Goal: Information Seeking & Learning: Learn about a topic

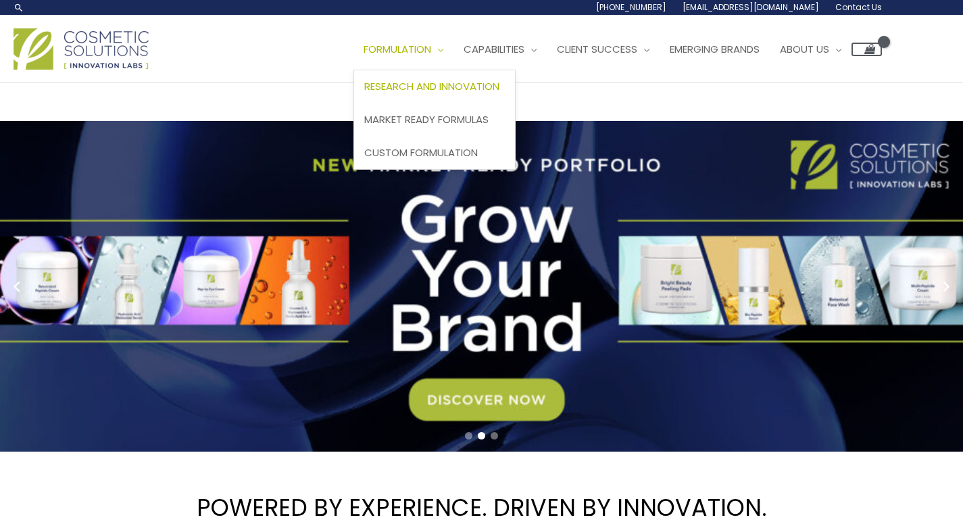
click at [431, 91] on span "Research and Innovation" at bounding box center [431, 86] width 135 height 14
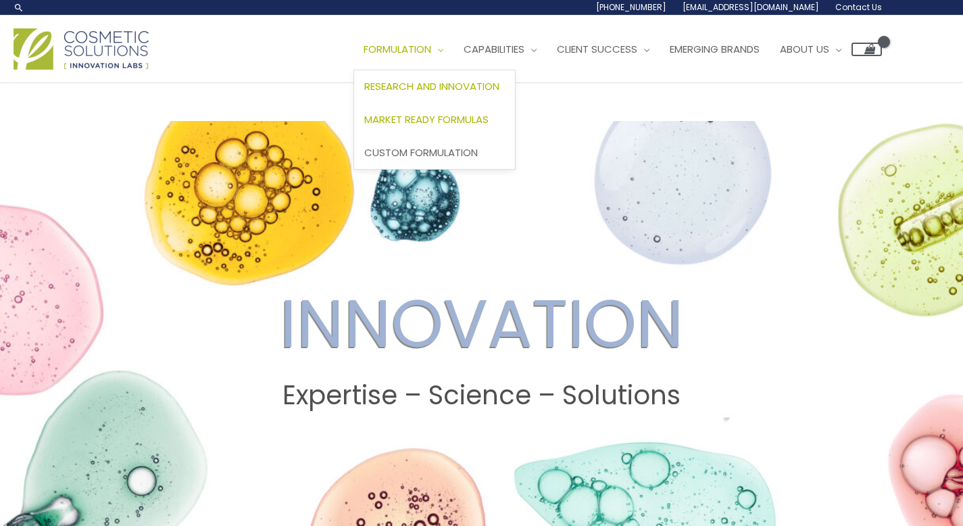
click at [437, 116] on span "Market Ready Formulas" at bounding box center [426, 119] width 124 height 14
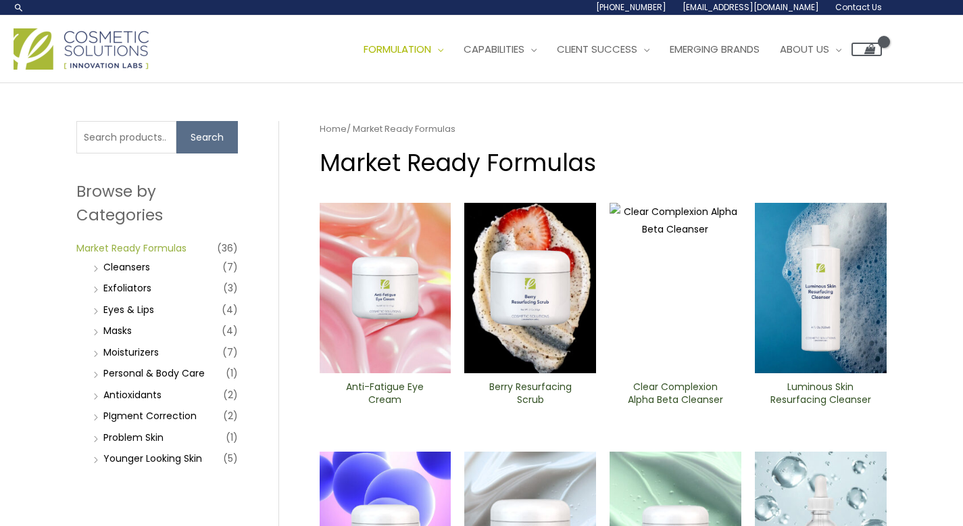
click at [143, 244] on link "Market Ready Formulas" at bounding box center [131, 248] width 110 height 14
click at [151, 269] on li "Cleansers (7)" at bounding box center [164, 266] width 148 height 19
click at [136, 264] on link "Cleansers" at bounding box center [126, 267] width 47 height 14
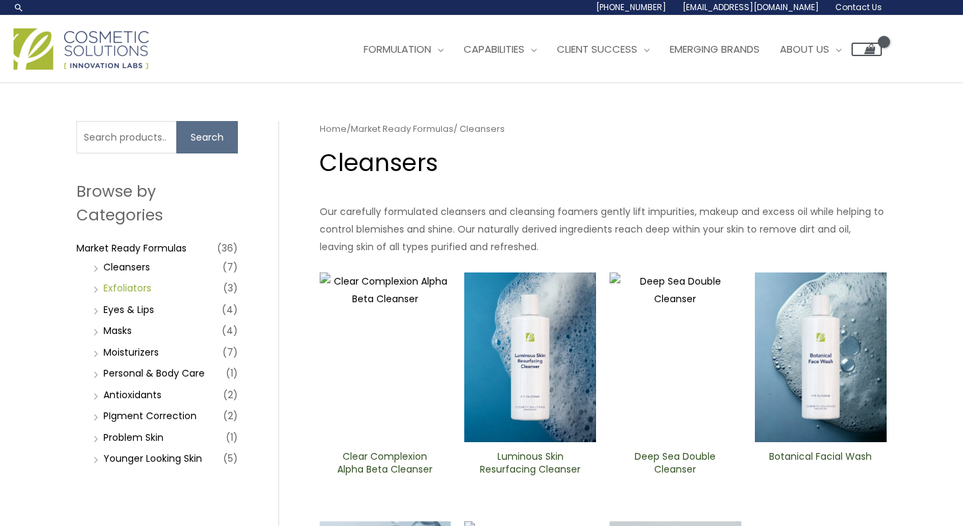
click at [135, 282] on link "Exfoliators" at bounding box center [127, 288] width 48 height 14
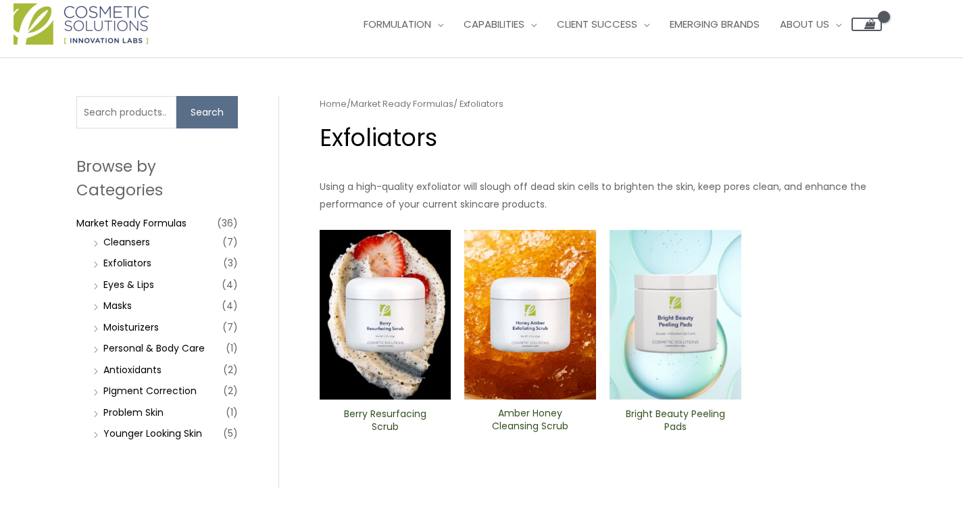
scroll to position [35, 0]
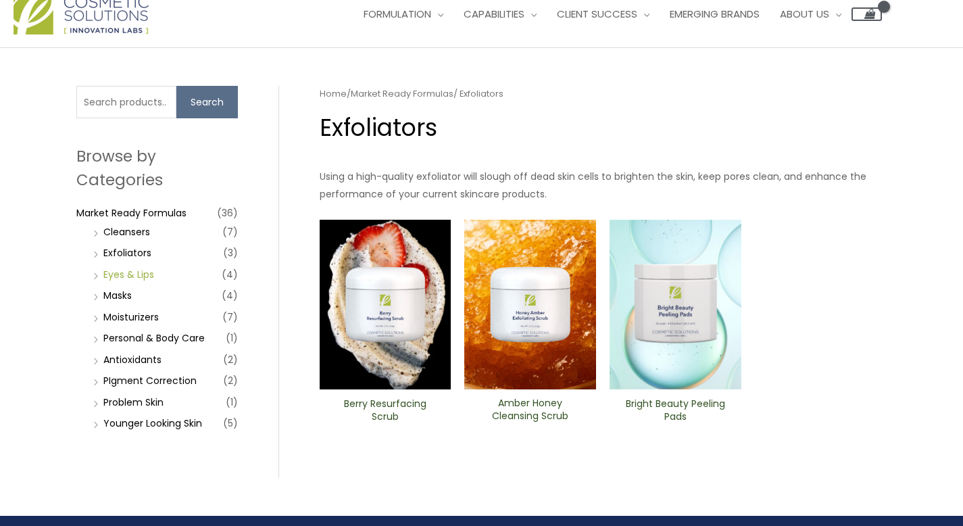
click at [140, 270] on link "Eyes & Lips" at bounding box center [128, 275] width 51 height 14
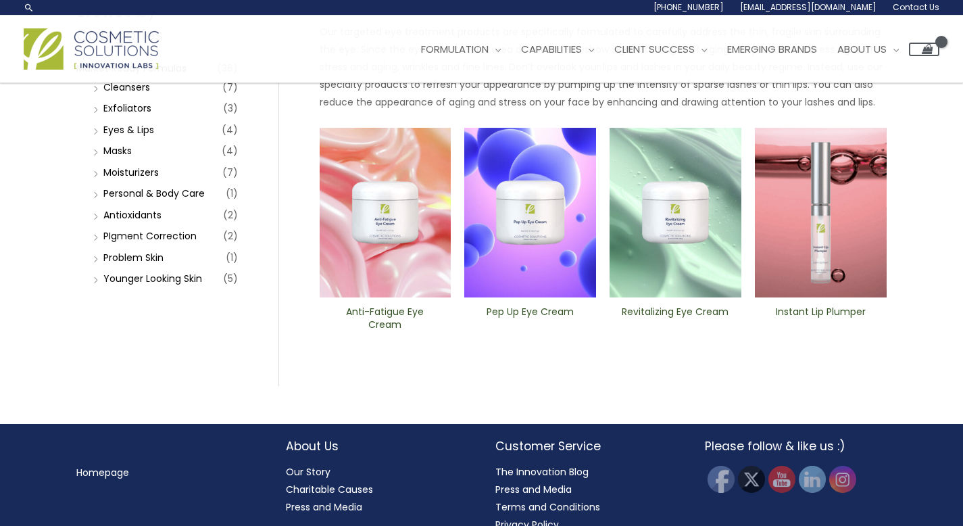
scroll to position [170, 0]
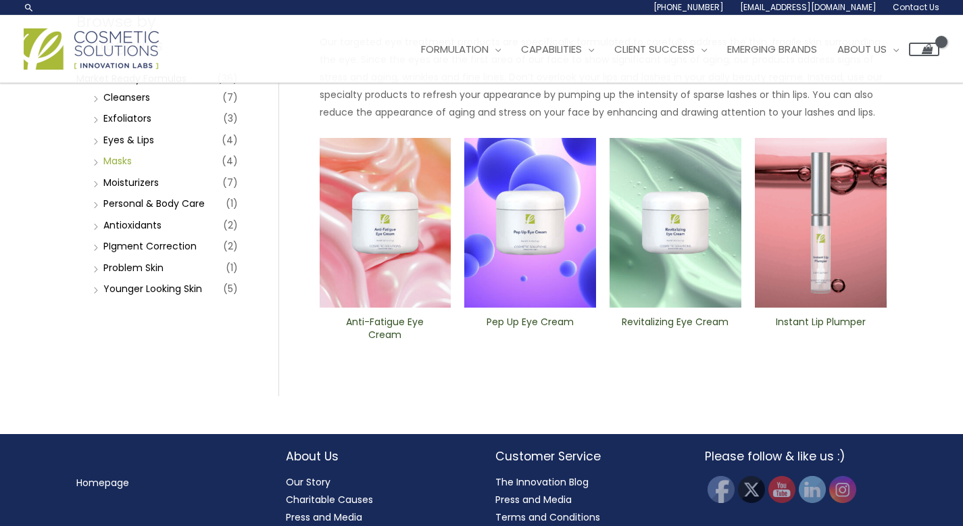
click at [115, 162] on link "Masks" at bounding box center [117, 161] width 28 height 14
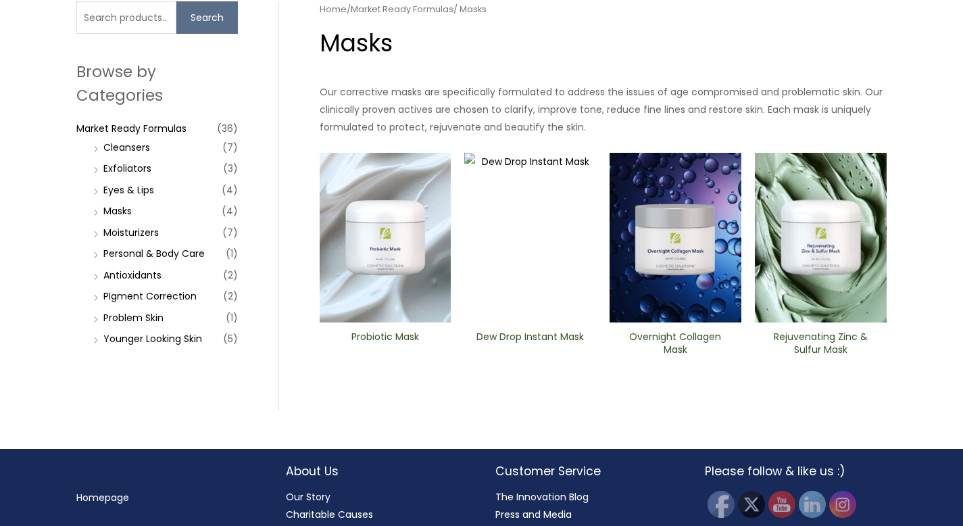
scroll to position [100, 0]
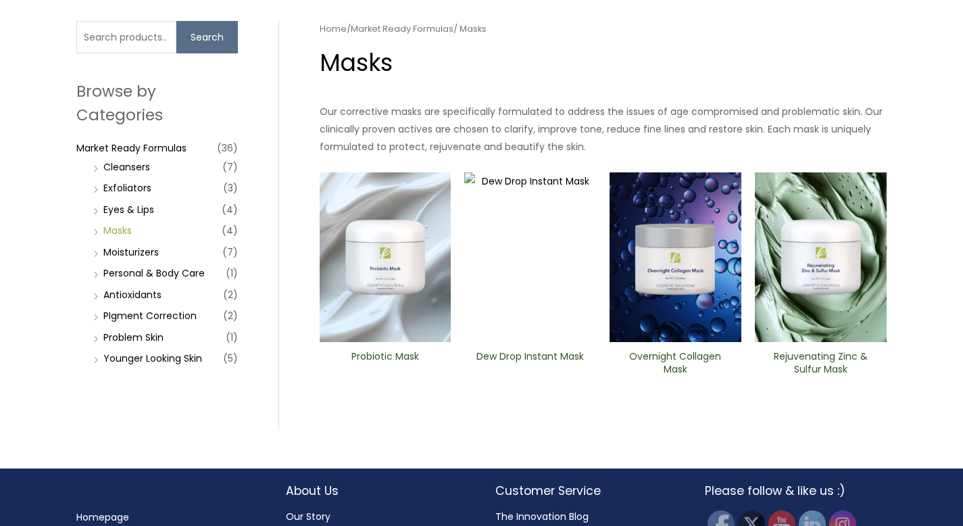
click at [114, 232] on link "Masks" at bounding box center [117, 231] width 28 height 14
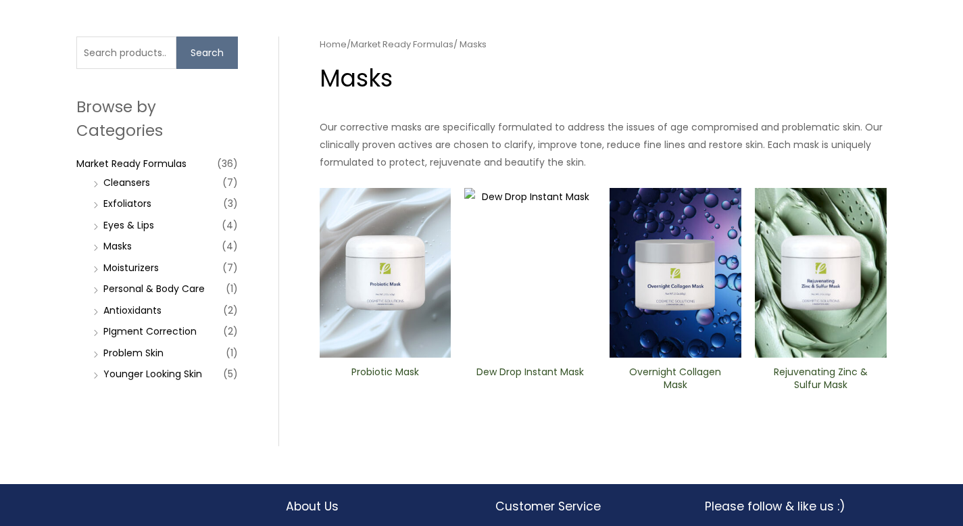
scroll to position [166, 0]
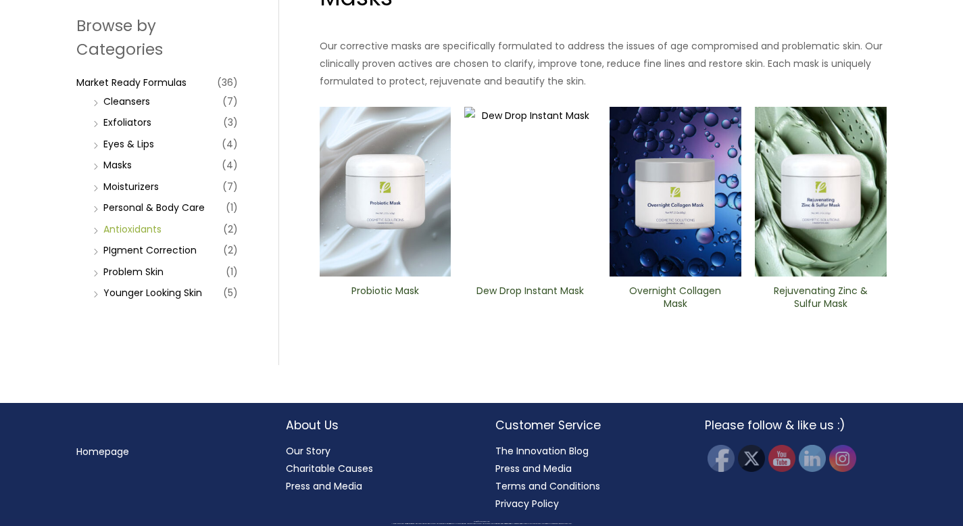
click at [141, 228] on link "Antioxidants" at bounding box center [132, 229] width 58 height 14
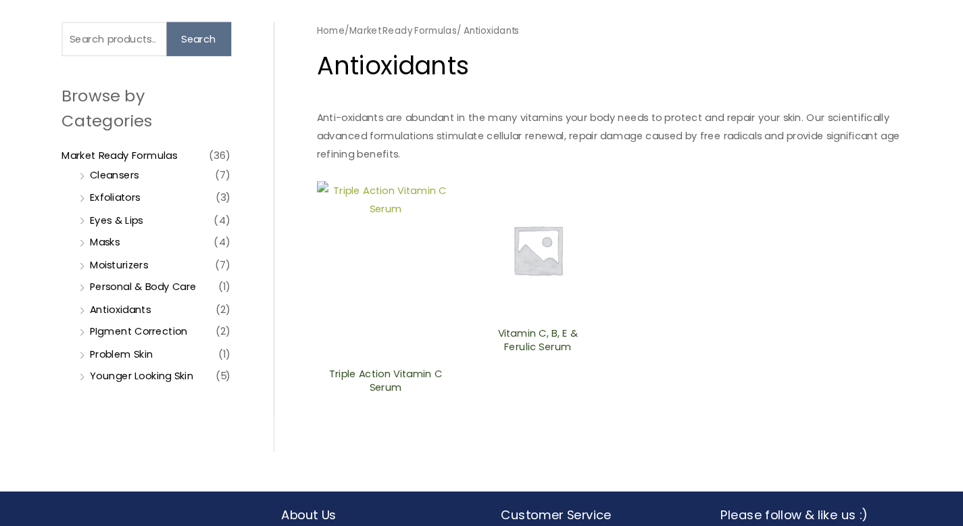
scroll to position [88, 0]
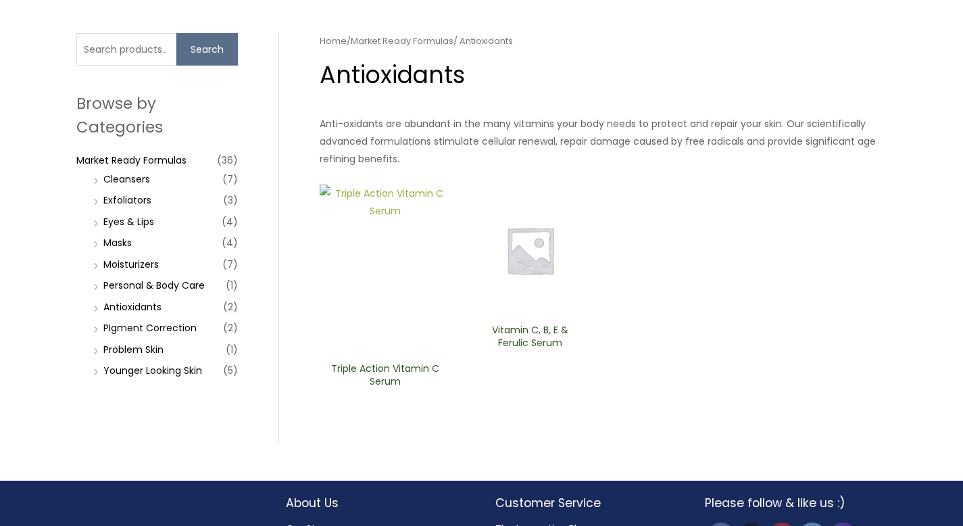
click at [362, 312] on img at bounding box center [386, 269] width 132 height 170
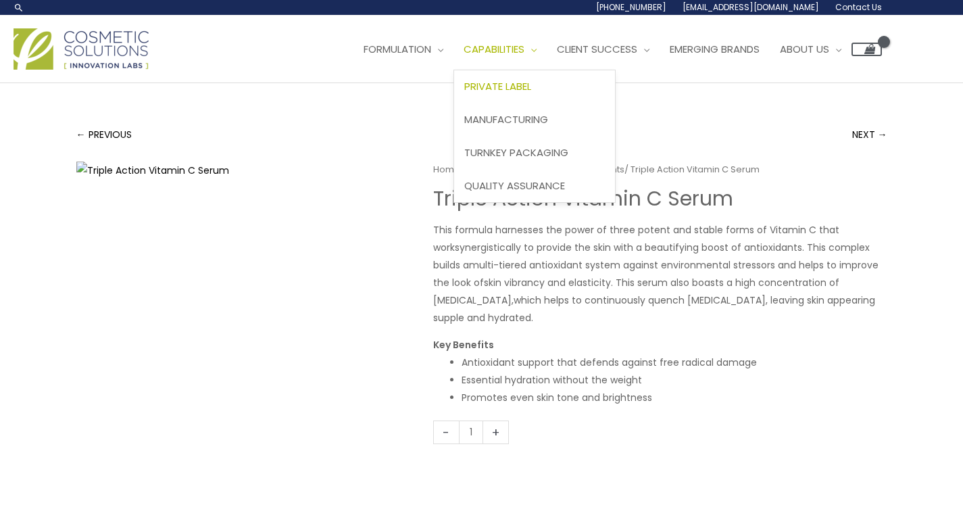
click at [522, 80] on span "Private Label" at bounding box center [497, 86] width 67 height 14
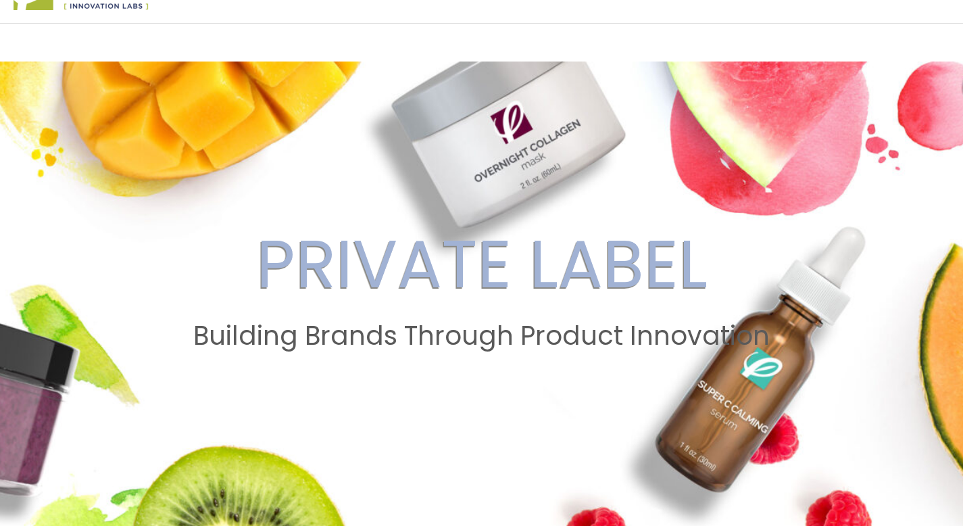
scroll to position [26, 0]
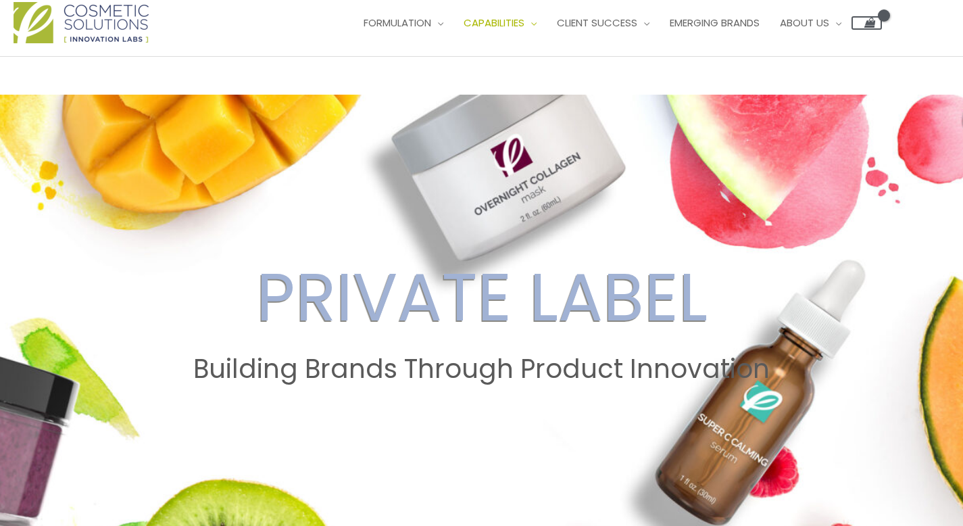
click at [94, 20] on img at bounding box center [81, 22] width 135 height 41
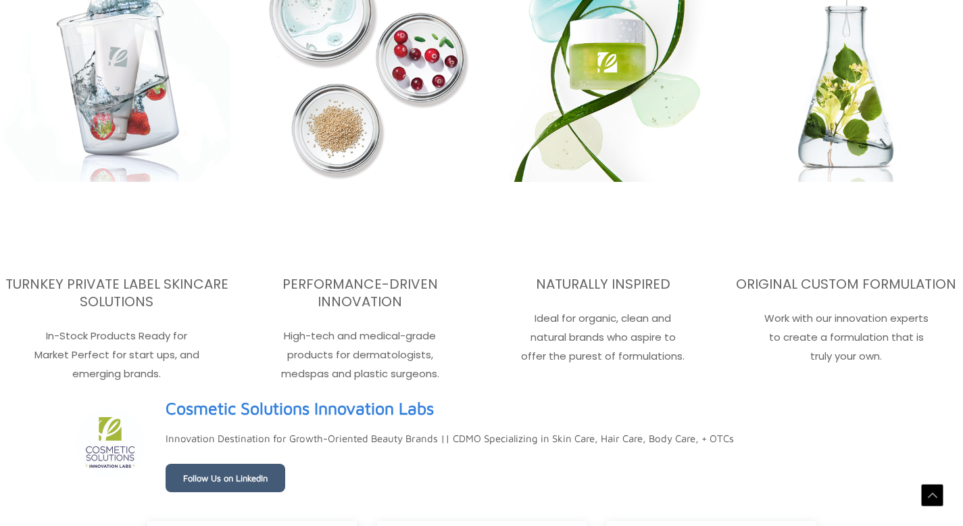
scroll to position [1948, 0]
click at [318, 407] on link "Cosmetic Solutions Innovation Labs" at bounding box center [300, 407] width 268 height 31
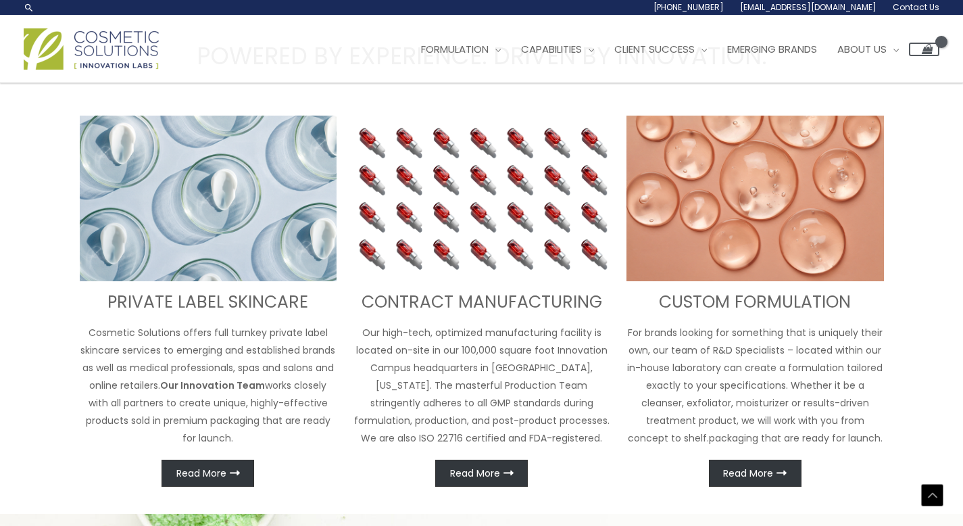
scroll to position [439, 0]
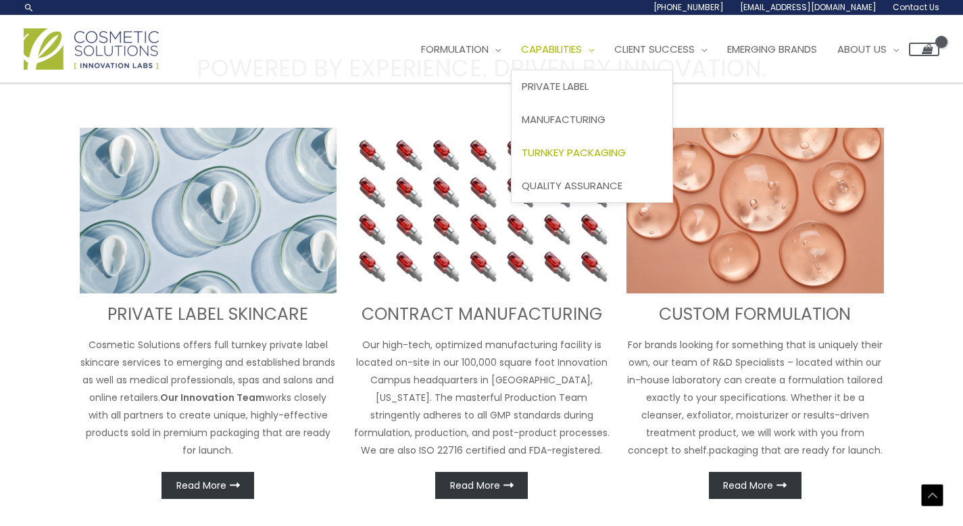
click at [581, 153] on span "Turnkey Packaging" at bounding box center [574, 152] width 104 height 14
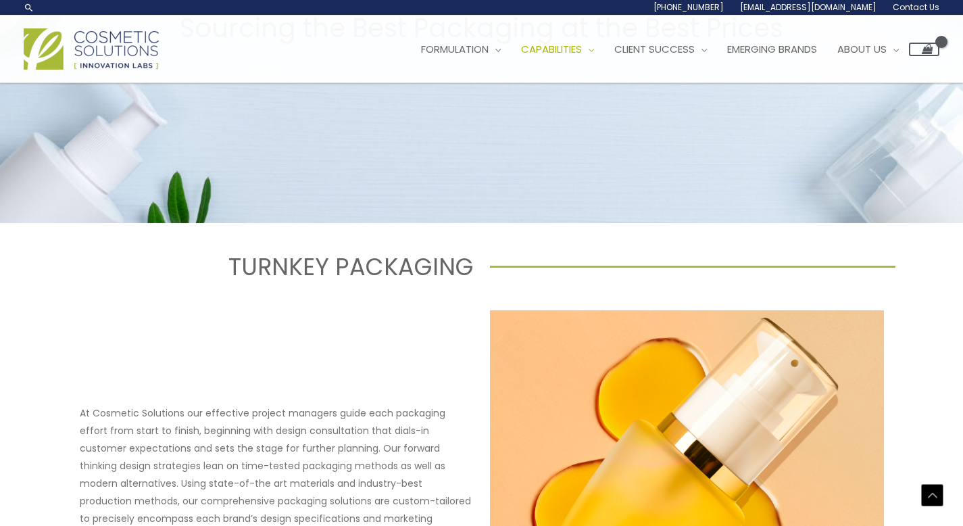
scroll to position [324, 0]
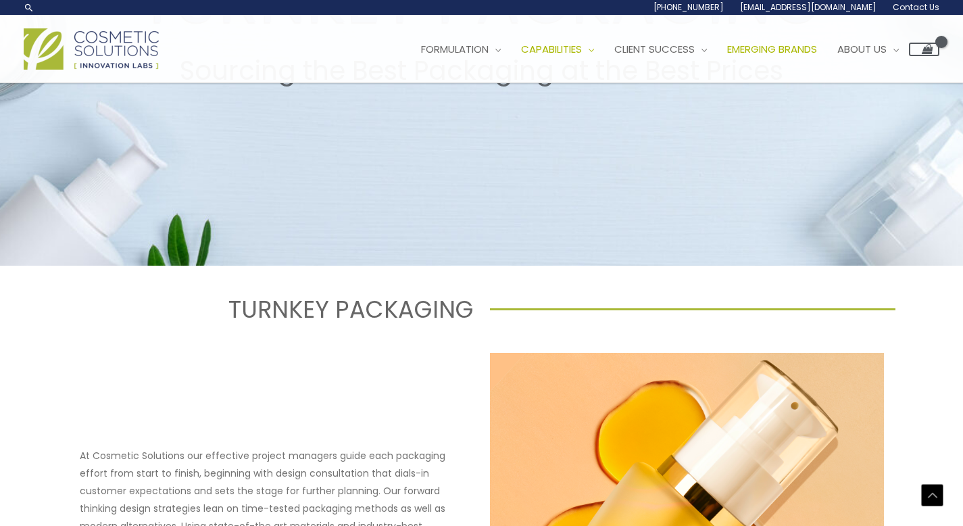
click at [799, 53] on span "Emerging Brands" at bounding box center [772, 49] width 90 height 14
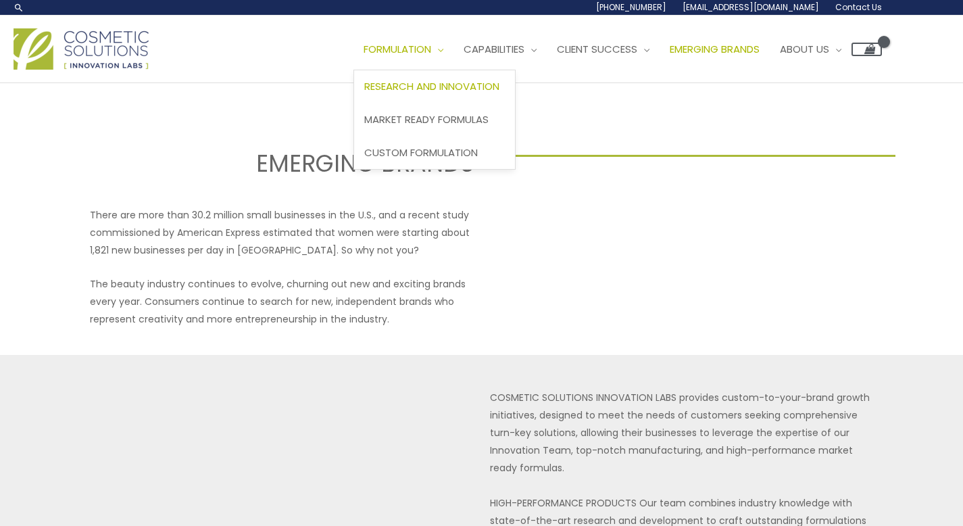
click at [416, 87] on span "Research and Innovation" at bounding box center [431, 86] width 135 height 14
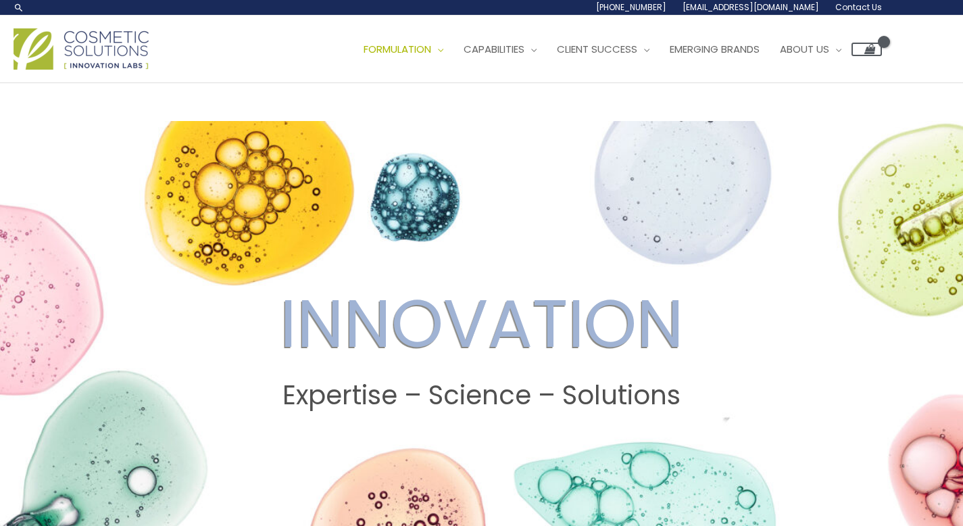
click at [114, 29] on img at bounding box center [81, 48] width 135 height 41
